Goal: Information Seeking & Learning: Check status

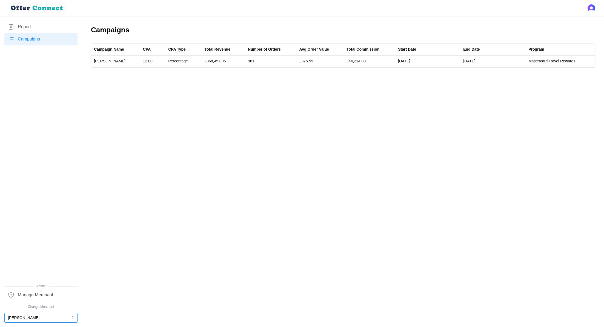
click at [36, 319] on button "[PERSON_NAME]" at bounding box center [40, 318] width 73 height 10
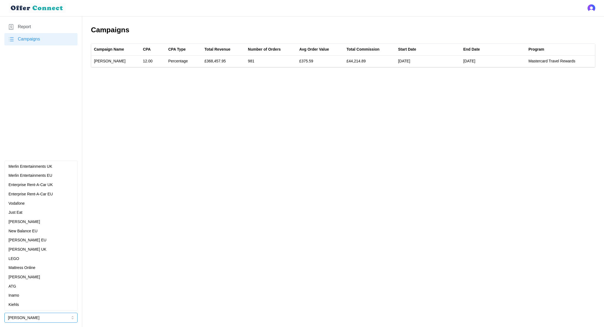
click at [30, 213] on div "Just Eat" at bounding box center [40, 213] width 65 height 6
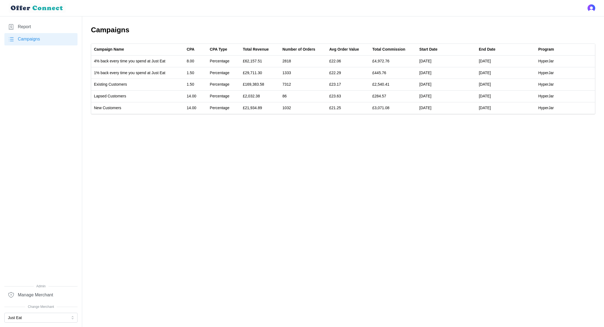
click at [26, 25] on span "Report" at bounding box center [24, 27] width 13 height 7
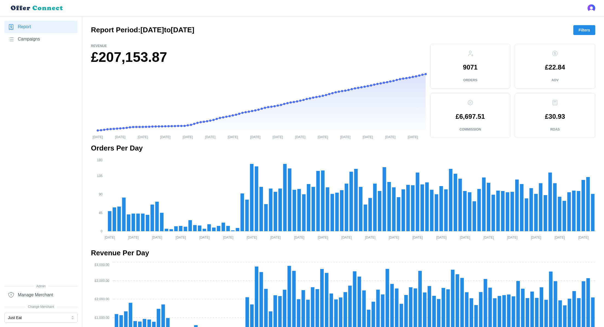
click at [581, 31] on span "Filters" at bounding box center [584, 29] width 12 height 9
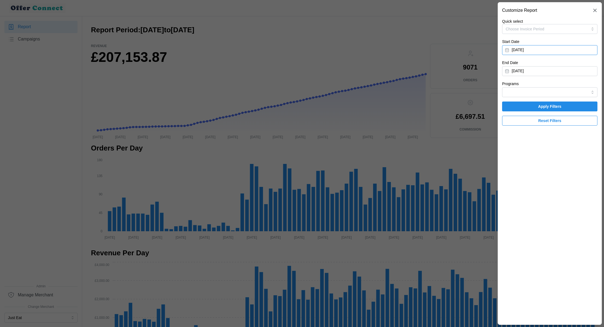
click at [554, 50] on button "[DATE]" at bounding box center [549, 50] width 95 height 10
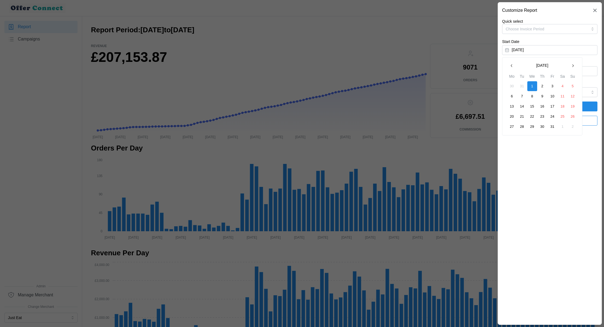
click at [512, 65] on icon "button" at bounding box center [511, 66] width 4 height 4
click at [521, 84] on button "1" at bounding box center [522, 86] width 10 height 10
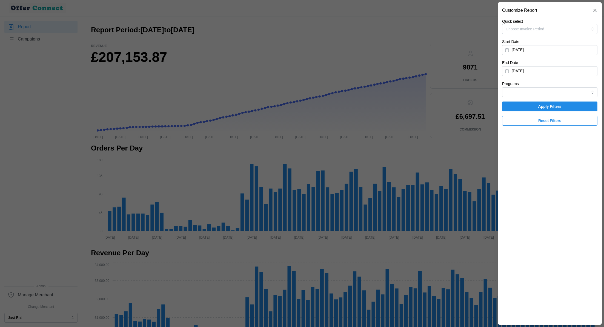
click at [541, 105] on span "Apply Filters" at bounding box center [549, 106] width 23 height 9
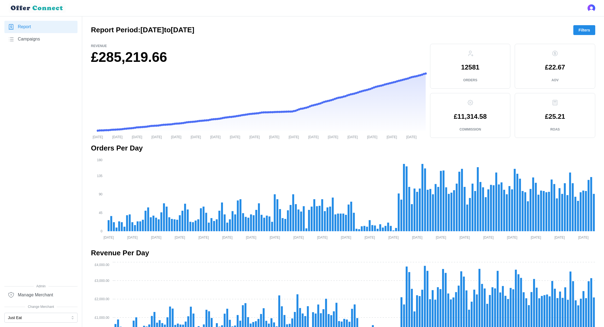
click at [579, 29] on span "Filters" at bounding box center [584, 29] width 12 height 9
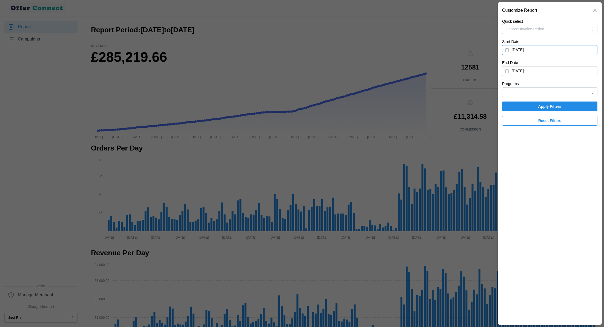
click at [548, 51] on button "[DATE]" at bounding box center [549, 50] width 95 height 10
click at [512, 65] on icon "button" at bounding box center [511, 66] width 4 height 4
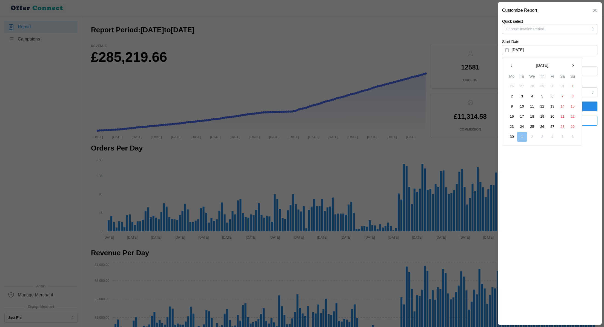
click at [572, 88] on button "1" at bounding box center [573, 86] width 10 height 10
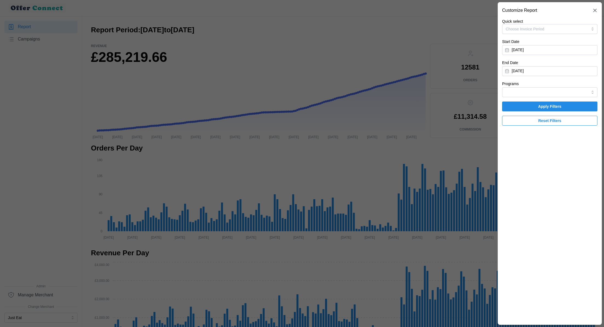
click at [559, 107] on span "Apply Filters" at bounding box center [549, 106] width 23 height 9
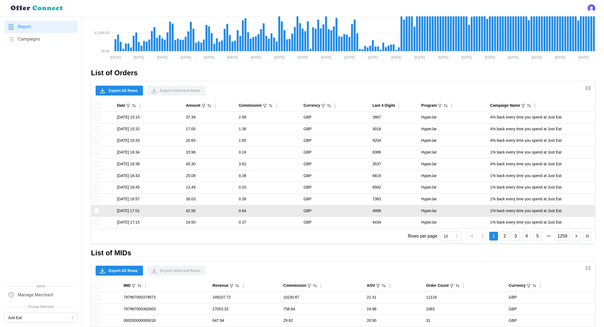
scroll to position [272, 0]
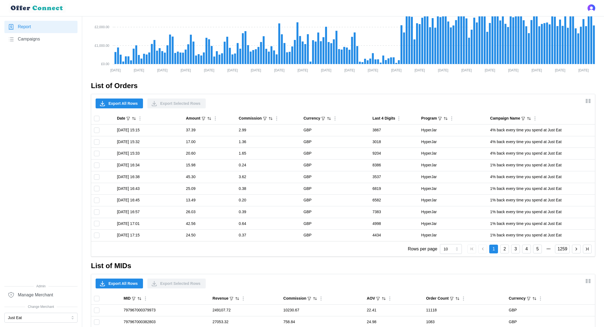
click at [125, 104] on span "Export All Rows" at bounding box center [122, 103] width 29 height 9
click at [35, 43] on link "Campaigns" at bounding box center [40, 39] width 73 height 12
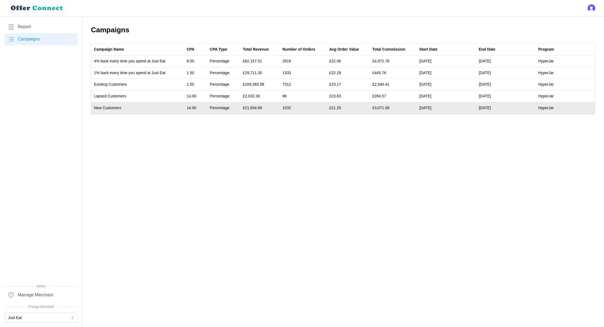
click at [288, 107] on td "1032" at bounding box center [303, 108] width 47 height 12
copy td "1032"
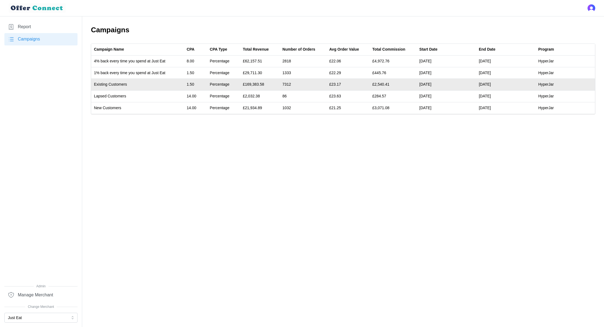
click at [290, 85] on td "7312" at bounding box center [303, 85] width 47 height 12
copy td "7312"
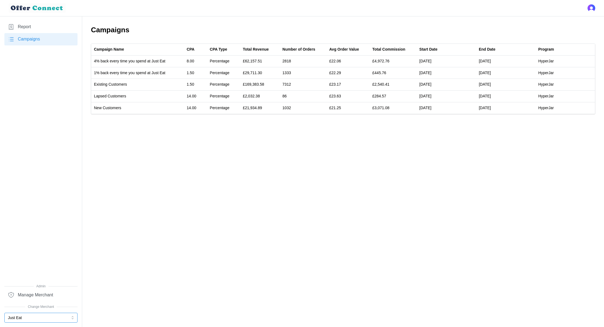
click at [15, 316] on button "Just Eat" at bounding box center [40, 318] width 73 height 10
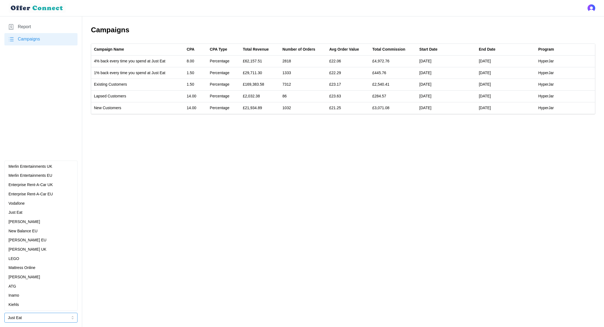
click at [32, 243] on p "[PERSON_NAME] EU" at bounding box center [27, 240] width 38 height 6
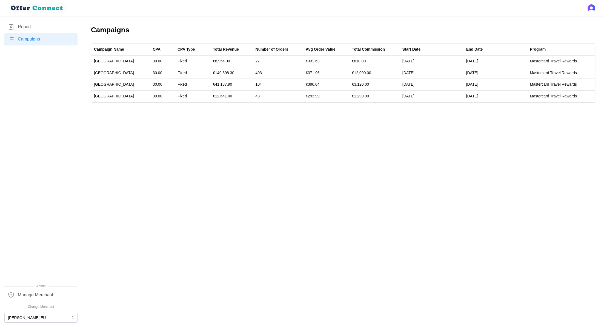
click at [38, 27] on link "Report" at bounding box center [40, 27] width 73 height 12
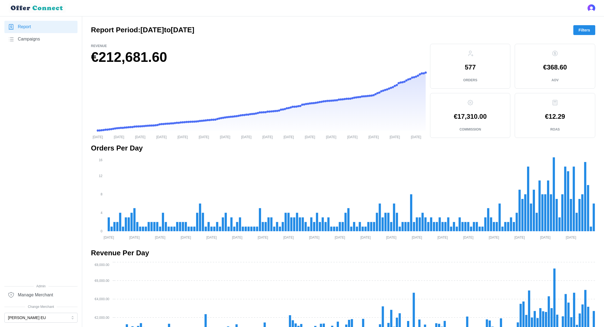
scroll to position [389, 0]
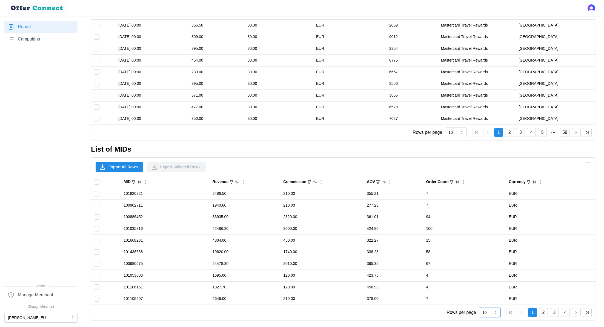
click at [491, 312] on input "10" at bounding box center [490, 313] width 22 height 10
click at [489, 297] on span "100" at bounding box center [486, 298] width 6 height 6
type input "100"
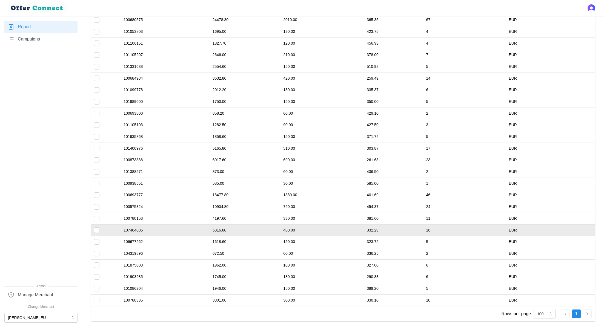
click at [435, 228] on td "16" at bounding box center [464, 231] width 83 height 12
